Goal: Task Accomplishment & Management: Use online tool/utility

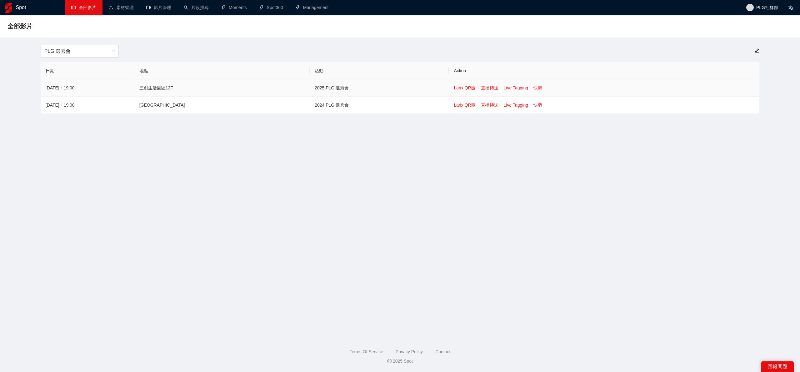
click at [534, 88] on link "快剪" at bounding box center [538, 87] width 9 height 5
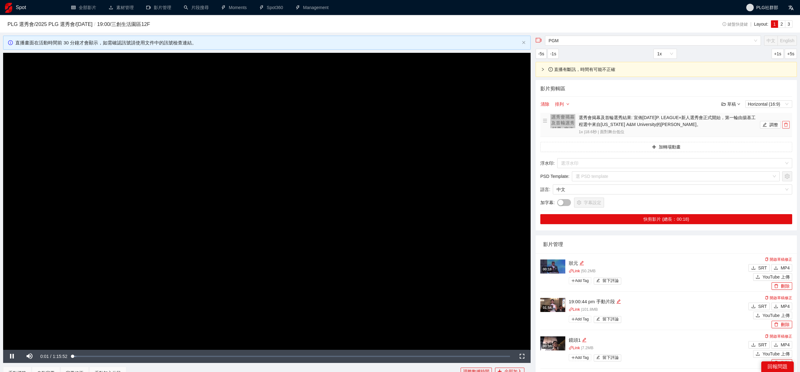
click at [787, 123] on icon "delete" at bounding box center [786, 125] width 4 height 4
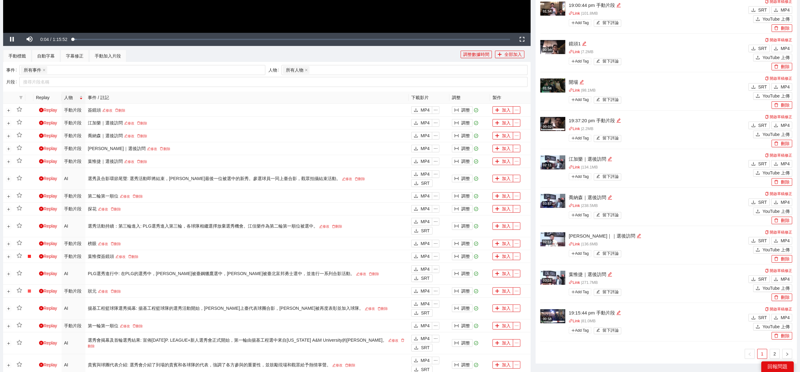
scroll to position [320, 0]
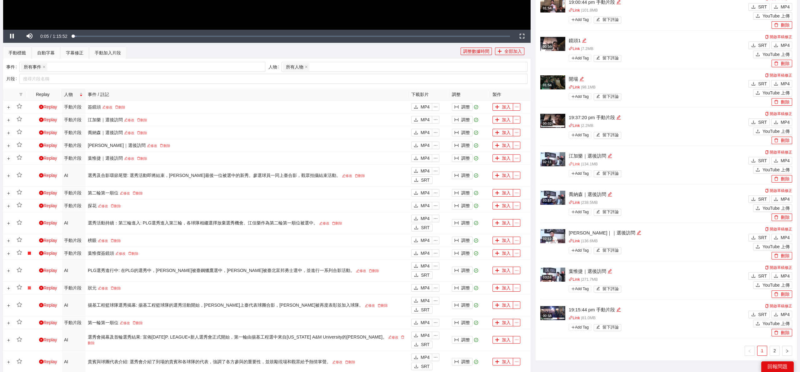
click at [575, 164] on link "Link" at bounding box center [574, 164] width 11 height 4
click at [783, 163] on span "MP4" at bounding box center [785, 160] width 9 height 7
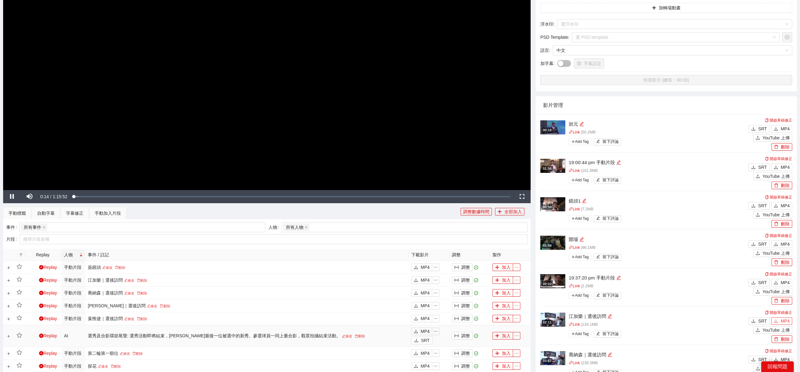
scroll to position [159, 0]
click at [191, 193] on div "Loaded : 1.32% 0:20:33 0:20:33" at bounding box center [292, 196] width 441 height 13
click at [220, 196] on div "0:25:20" at bounding box center [220, 197] width 0 height 2
click at [236, 196] on div "Loaded : 33.73% 0:28:04 0:25:21" at bounding box center [292, 197] width 435 height 2
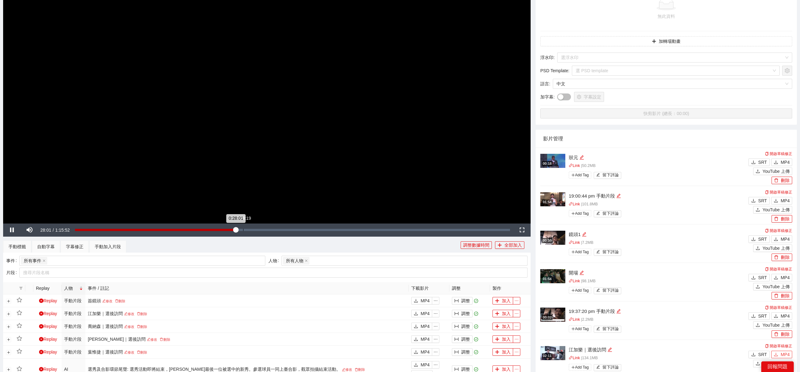
scroll to position [128, 0]
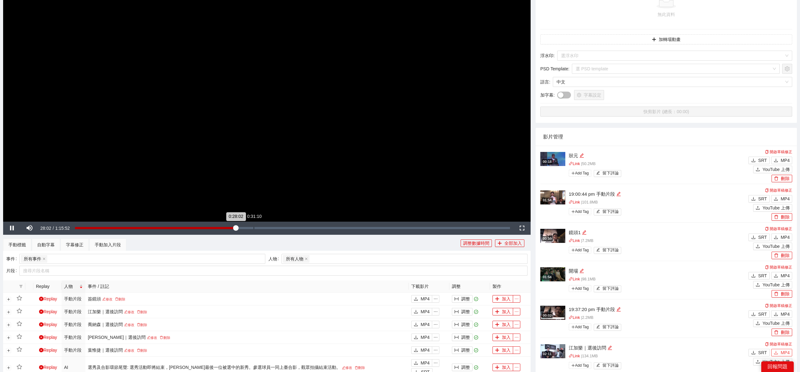
click at [254, 228] on div "0:31:10" at bounding box center [254, 228] width 0 height 2
click at [275, 227] on div "Loaded : 41.52% 0:34:56 0:31:11" at bounding box center [292, 228] width 435 height 2
click at [295, 227] on div "Loaded : 51.02% 0:38:25 0:38:25" at bounding box center [292, 228] width 435 height 2
click at [334, 228] on div "Loaded : 51.55% 0:45:07 0:45:07" at bounding box center [292, 228] width 435 height 2
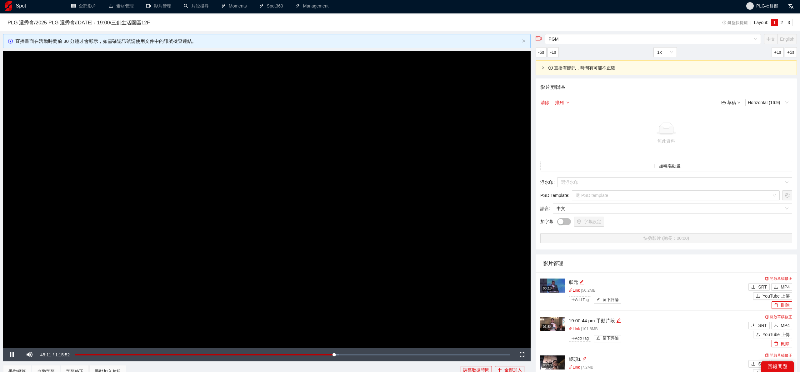
scroll to position [0, 0]
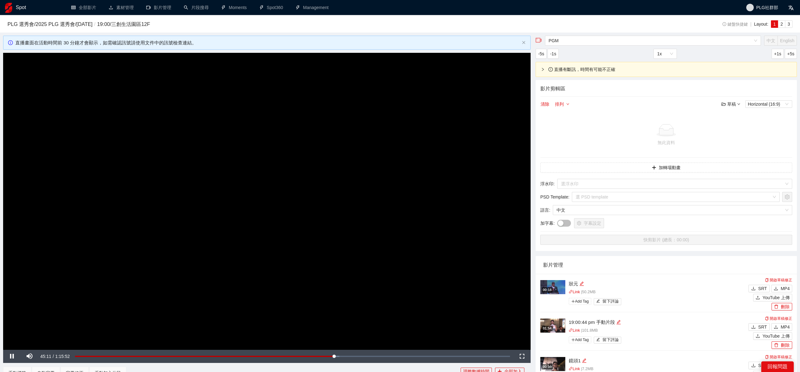
click at [244, 168] on video "Video Player" at bounding box center [267, 201] width 528 height 297
